Goal: Information Seeking & Learning: Learn about a topic

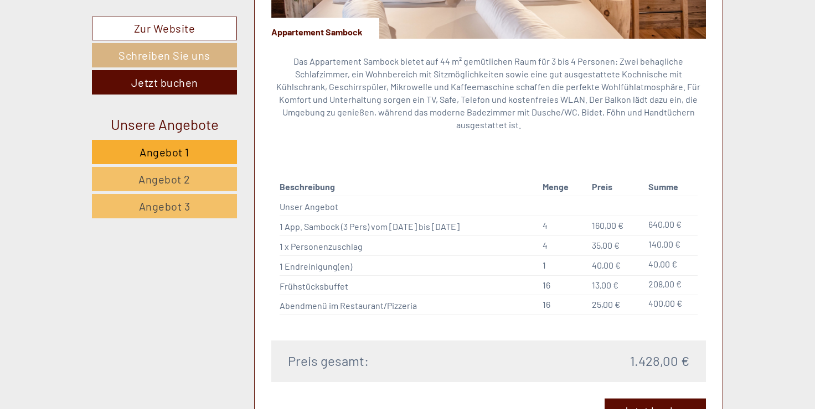
scroll to position [996, 0]
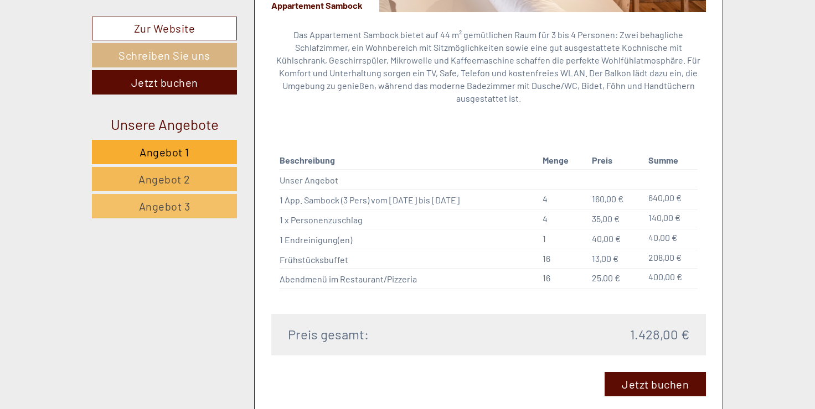
click at [140, 178] on span "Angebot 2" at bounding box center [164, 179] width 52 height 13
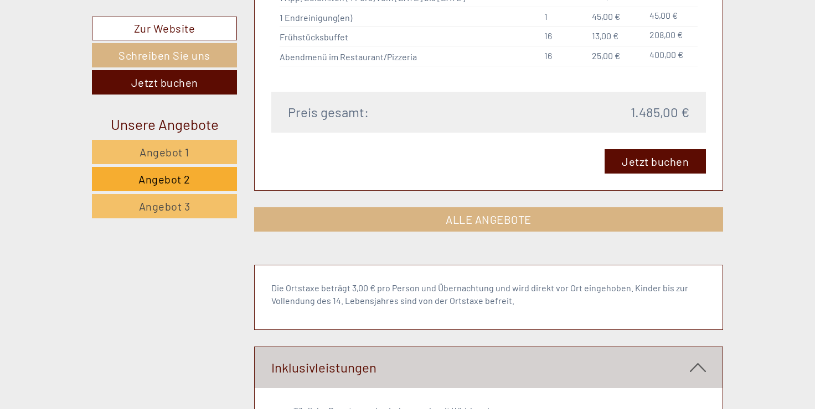
scroll to position [1335, 0]
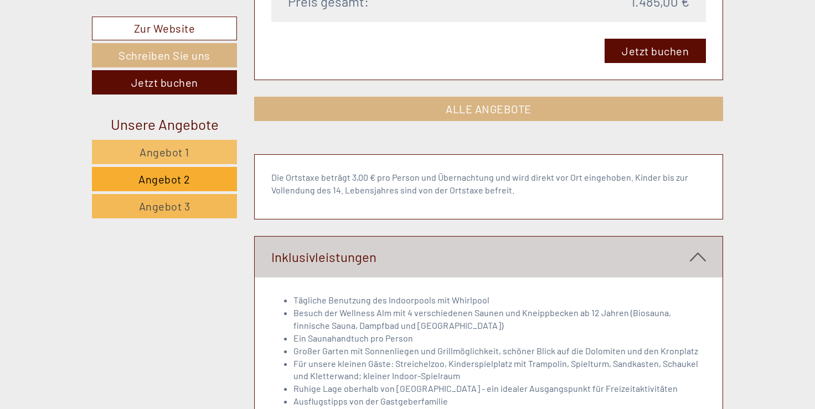
click at [173, 204] on span "Angebot 3" at bounding box center [164, 206] width 51 height 13
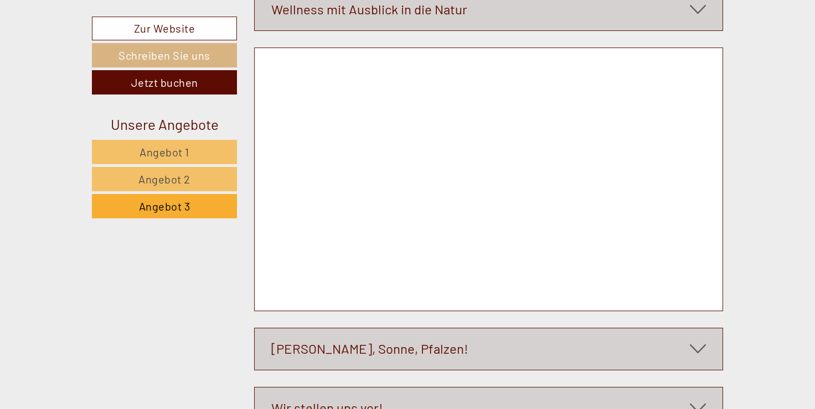
scroll to position [3770, 0]
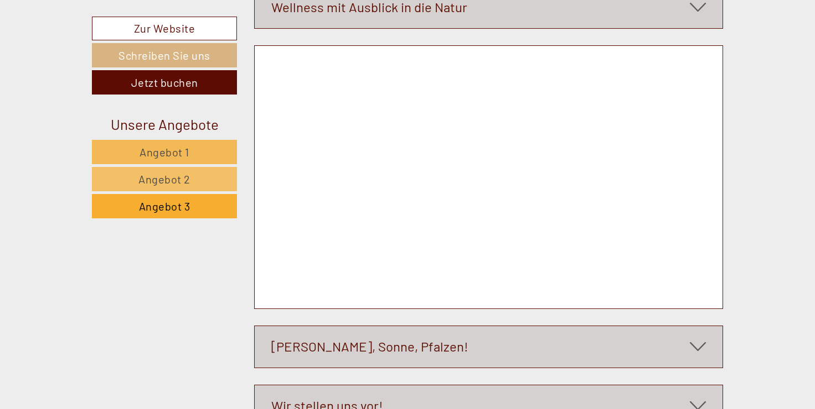
click at [178, 147] on span "Angebot 1" at bounding box center [164, 152] width 50 height 13
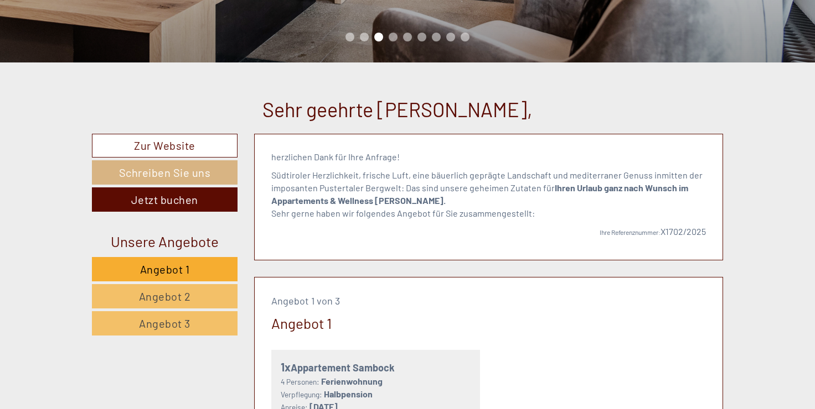
scroll to position [7, 0]
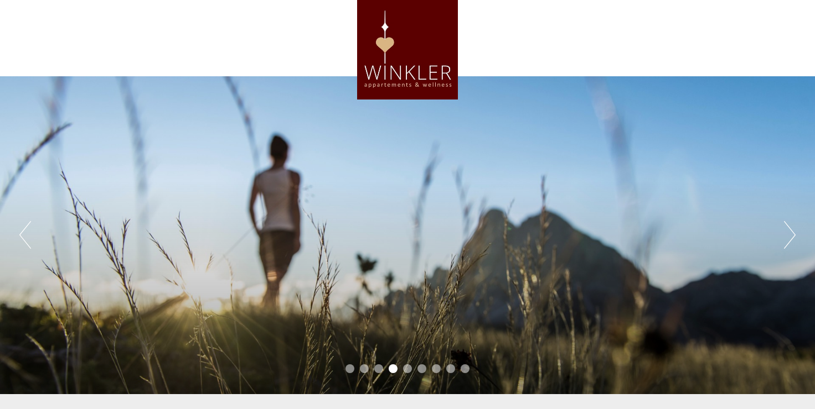
click at [791, 235] on button "Next" at bounding box center [790, 235] width 12 height 28
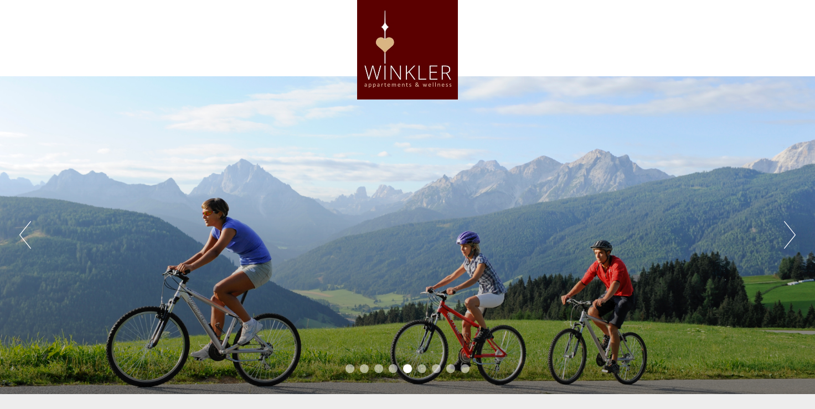
click at [791, 235] on button "Next" at bounding box center [790, 235] width 12 height 28
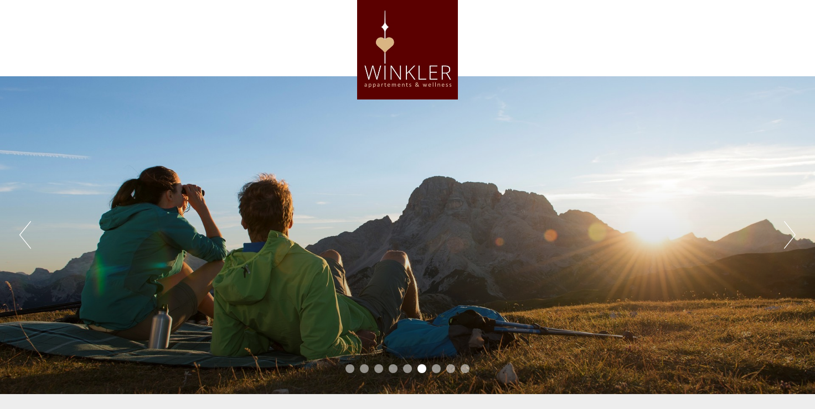
click at [791, 235] on button "Next" at bounding box center [790, 235] width 12 height 28
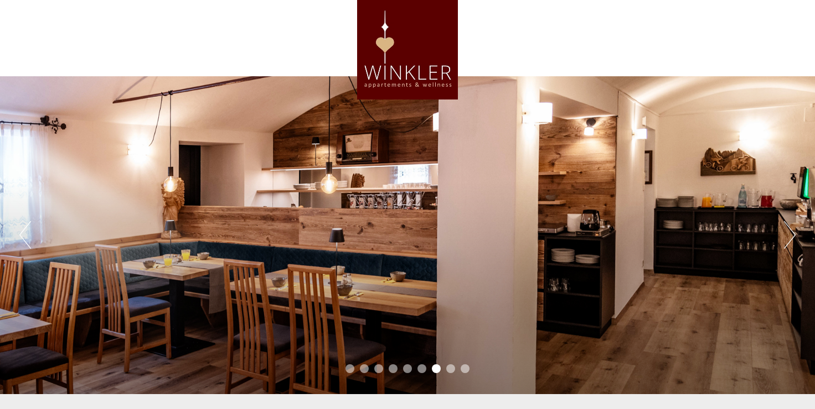
click at [791, 235] on button "Next" at bounding box center [790, 235] width 12 height 28
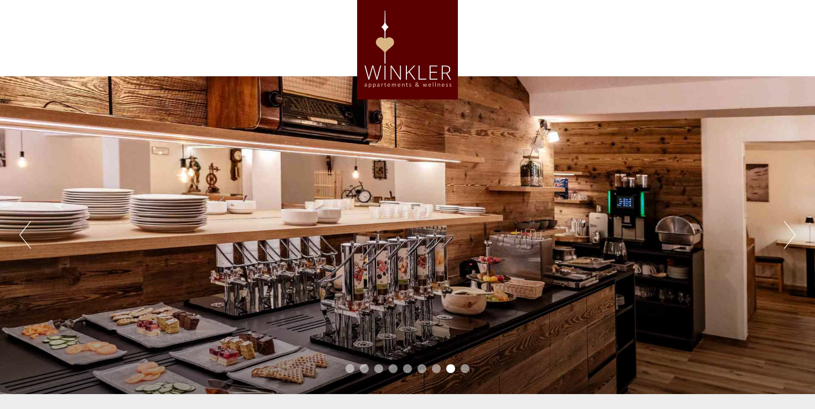
click at [791, 235] on button "Next" at bounding box center [790, 235] width 12 height 28
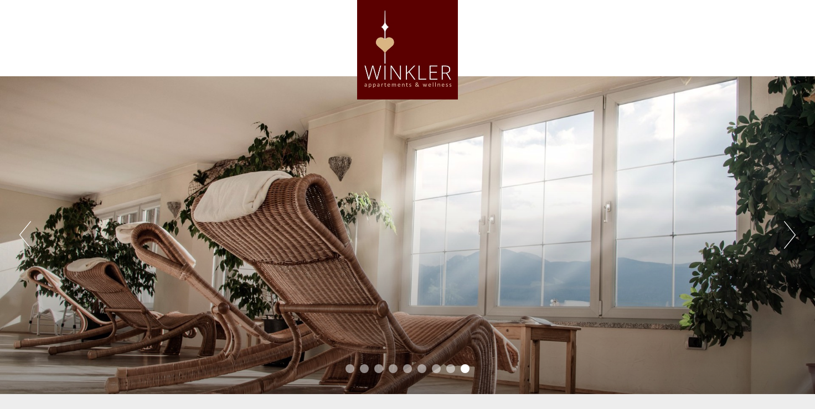
click at [791, 235] on button "Next" at bounding box center [790, 235] width 12 height 28
